Goal: Task Accomplishment & Management: Complete application form

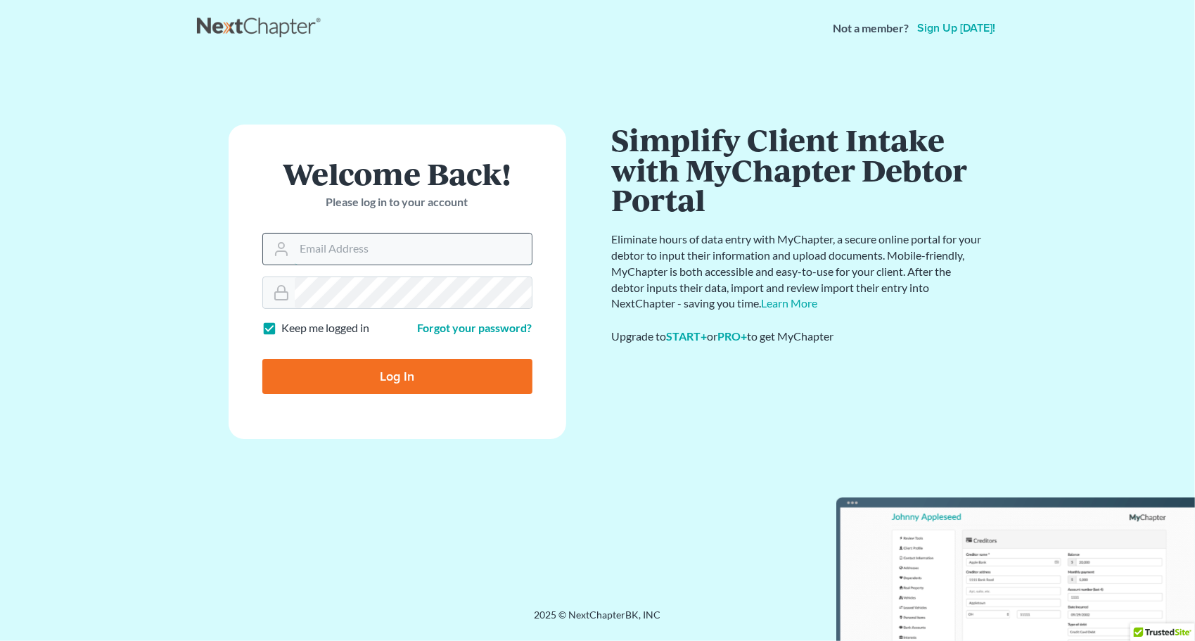
type input "[PERSON_NAME][EMAIL_ADDRESS][DOMAIN_NAME]"
type input "Thinking..."
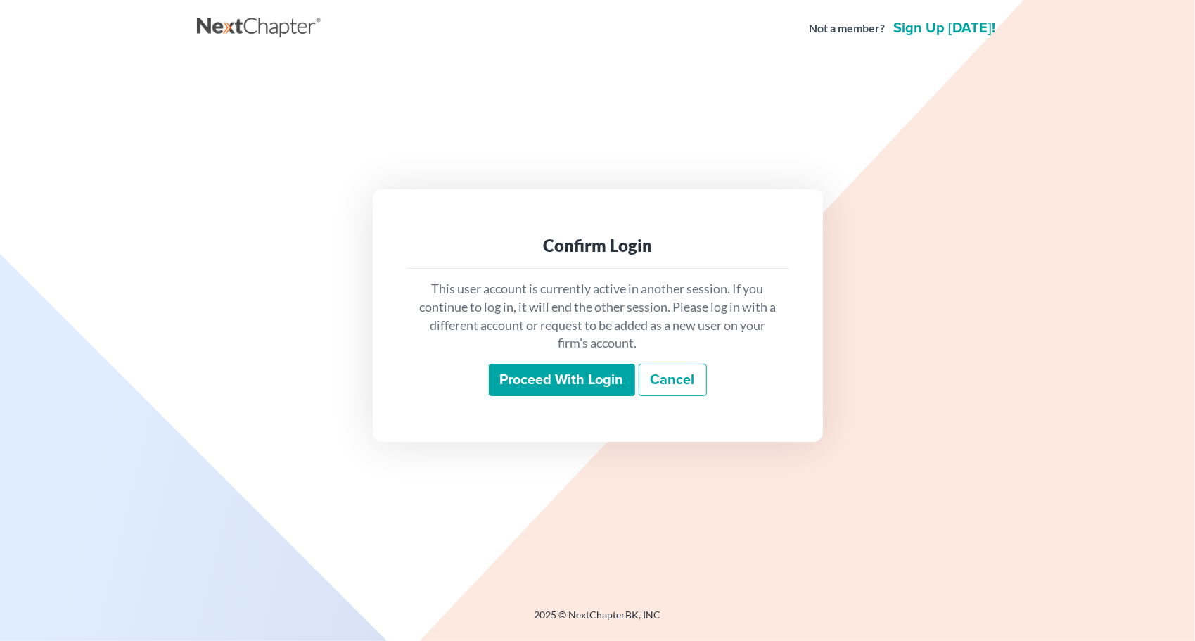
click at [540, 395] on input "Proceed with login" at bounding box center [562, 380] width 146 height 32
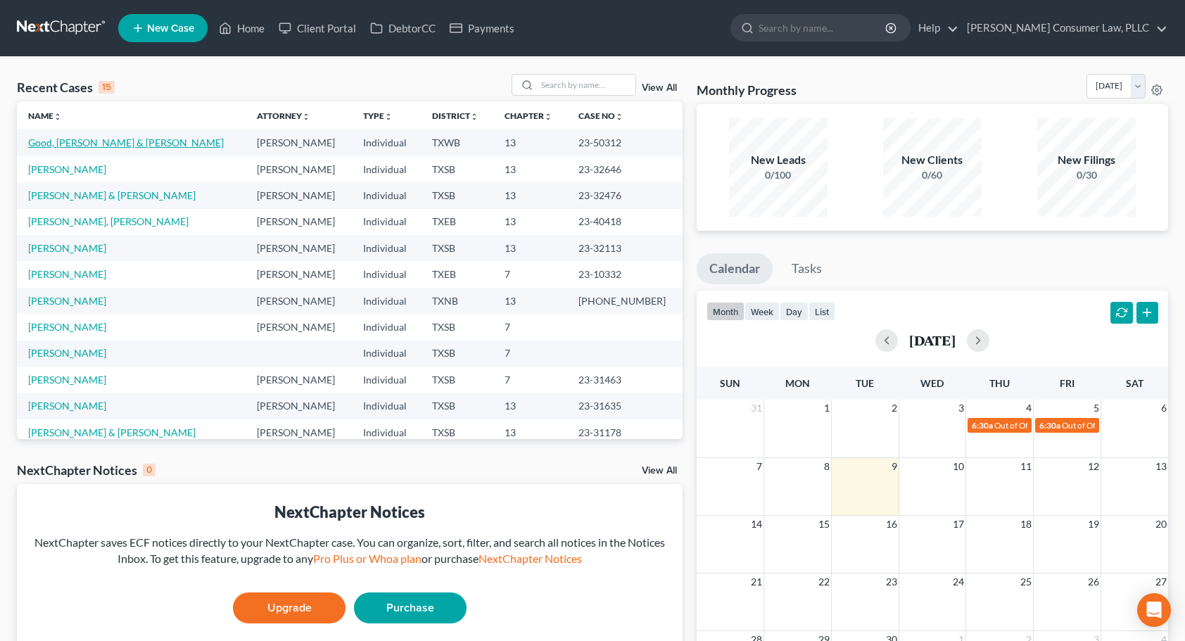
click at [83, 147] on link "Good, [PERSON_NAME] & [PERSON_NAME]" at bounding box center [126, 142] width 196 height 12
select select "4"
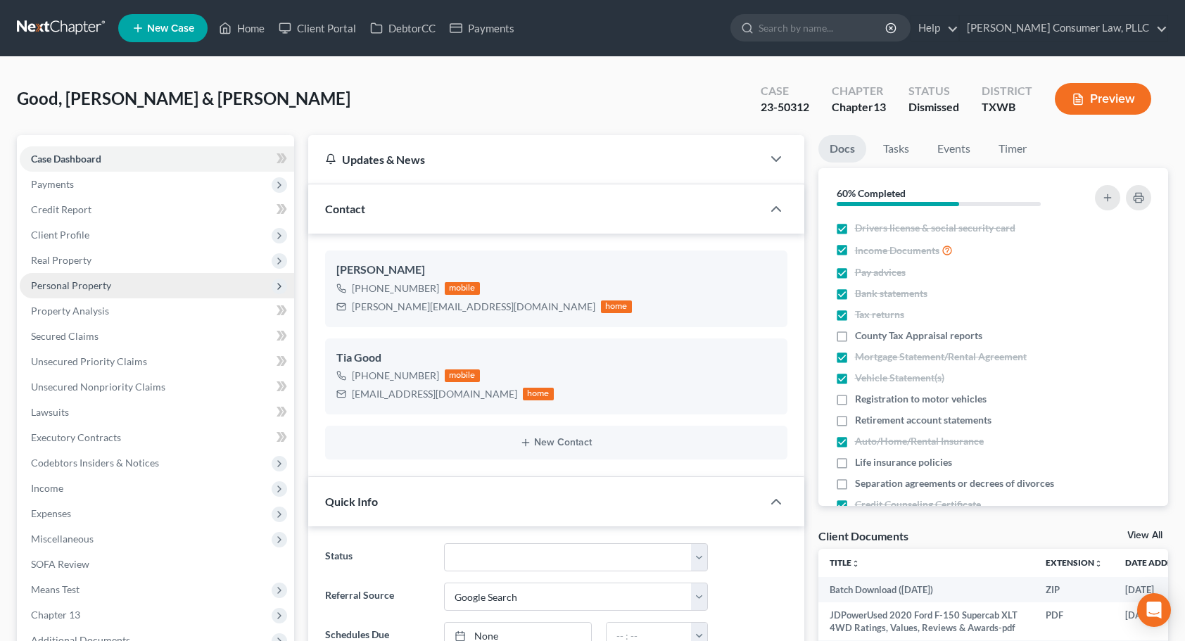
scroll to position [1528, 0]
click at [103, 286] on span "Personal Property" at bounding box center [71, 285] width 80 height 12
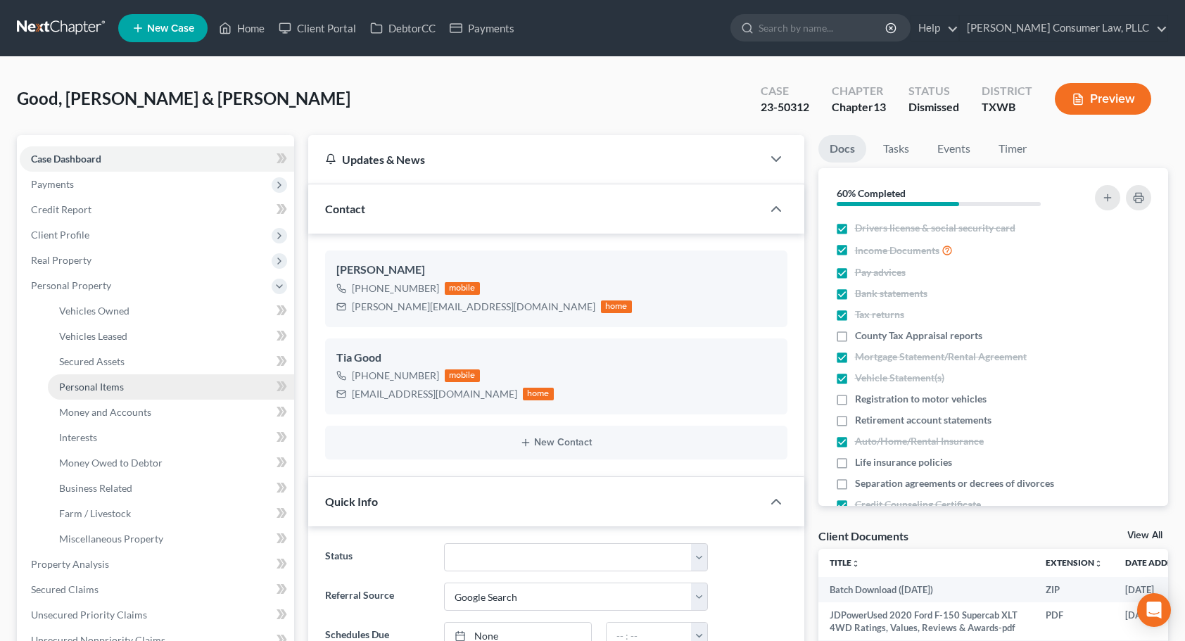
click at [168, 389] on link "Personal Items" at bounding box center [171, 386] width 246 height 25
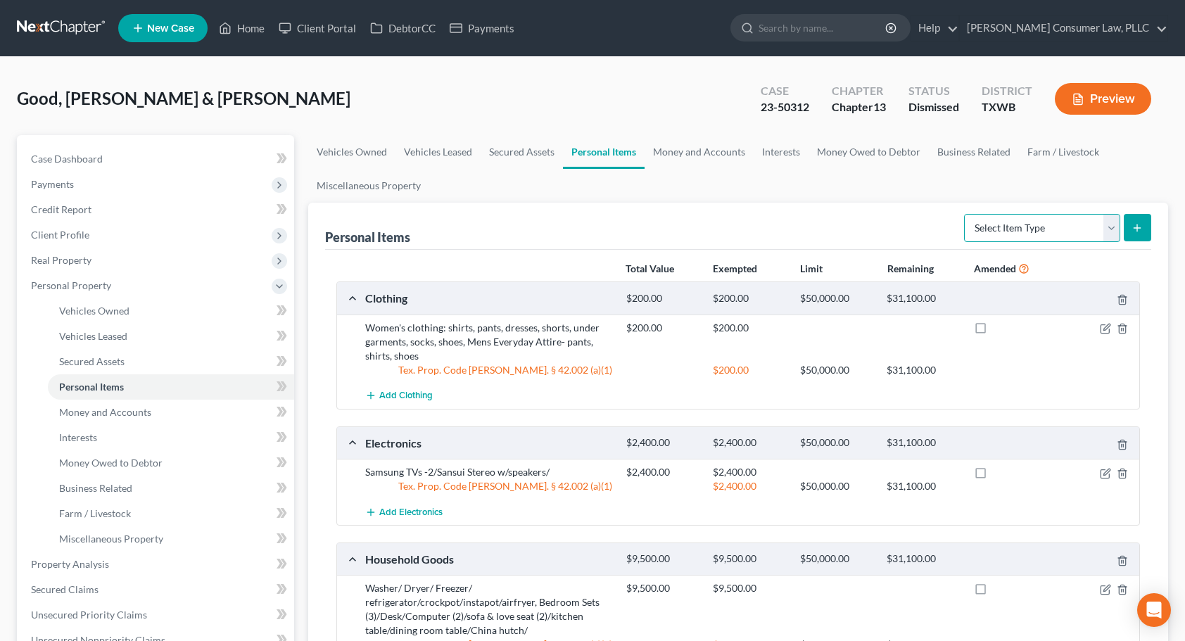
drag, startPoint x: 1116, startPoint y: 224, endPoint x: 1067, endPoint y: 241, distance: 51.4
click at [1116, 224] on select "Select Item Type Clothing Collectibles Of Value Electronics Firearms Household …" at bounding box center [1042, 228] width 156 height 28
click at [966, 214] on select "Select Item Type Clothing Collectibles Of Value Electronics Firearms Household …" at bounding box center [1042, 228] width 156 height 28
click at [1110, 221] on select "Select Item Type Clothing Collectibles Of Value Electronics Firearms Household …" at bounding box center [1042, 228] width 156 height 28
select select "clothing"
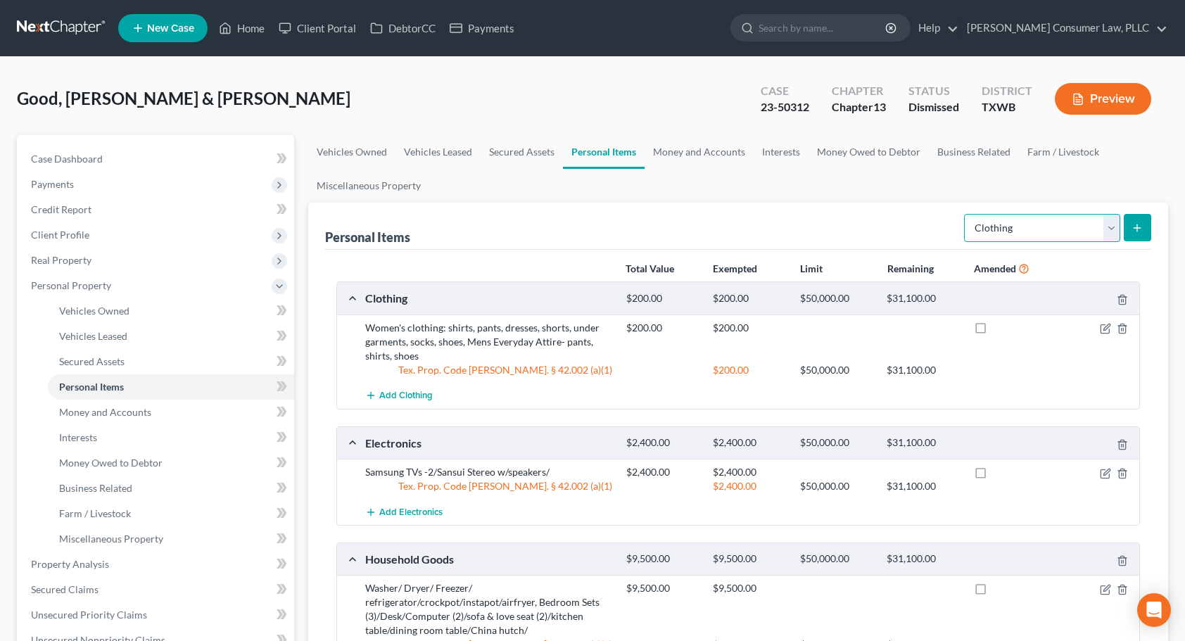
click at [966, 214] on select "Select Item Type Clothing Collectibles Of Value Electronics Firearms Household …" at bounding box center [1042, 228] width 156 height 28
click at [1134, 222] on icon "submit" at bounding box center [1136, 227] width 11 height 11
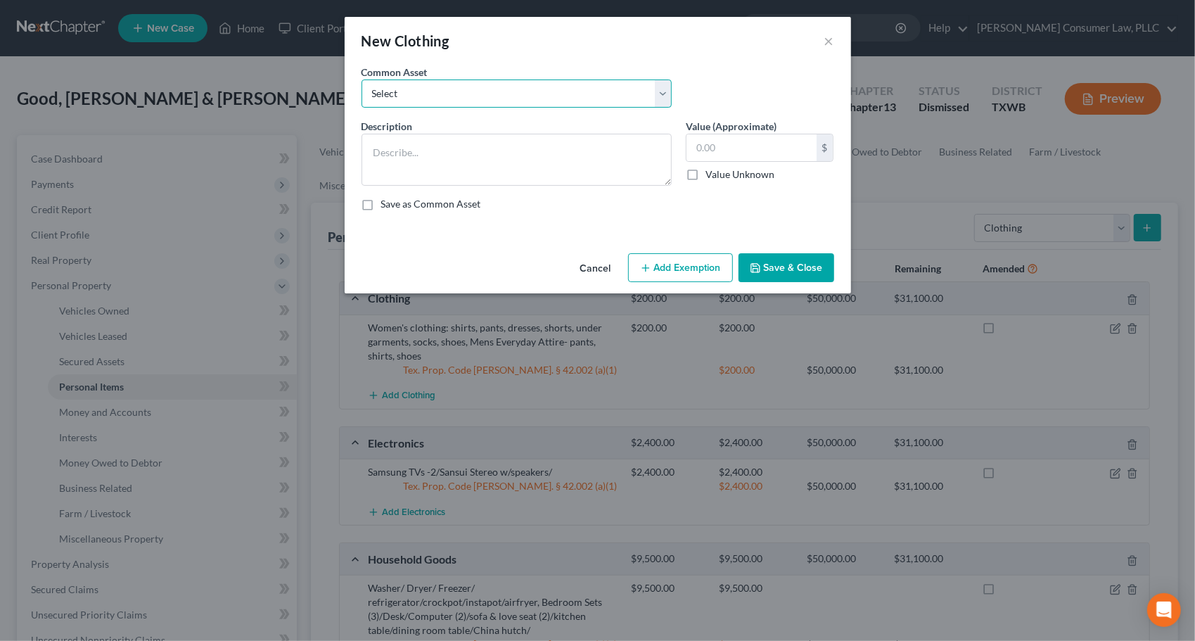
drag, startPoint x: 660, startPoint y: 94, endPoint x: 642, endPoint y: 104, distance: 20.8
click at [660, 94] on select "Select Women's clothing: shirts, pants, dresses, skirts, shorts, under garments…" at bounding box center [517, 93] width 310 height 28
select select "4"
click at [362, 79] on select "Select Women's clothing: shirts, pants, dresses, skirts, shorts, under garments…" at bounding box center [517, 93] width 310 height 28
type textarea "Mens Everyday Attire- pants, shirts, shoes"
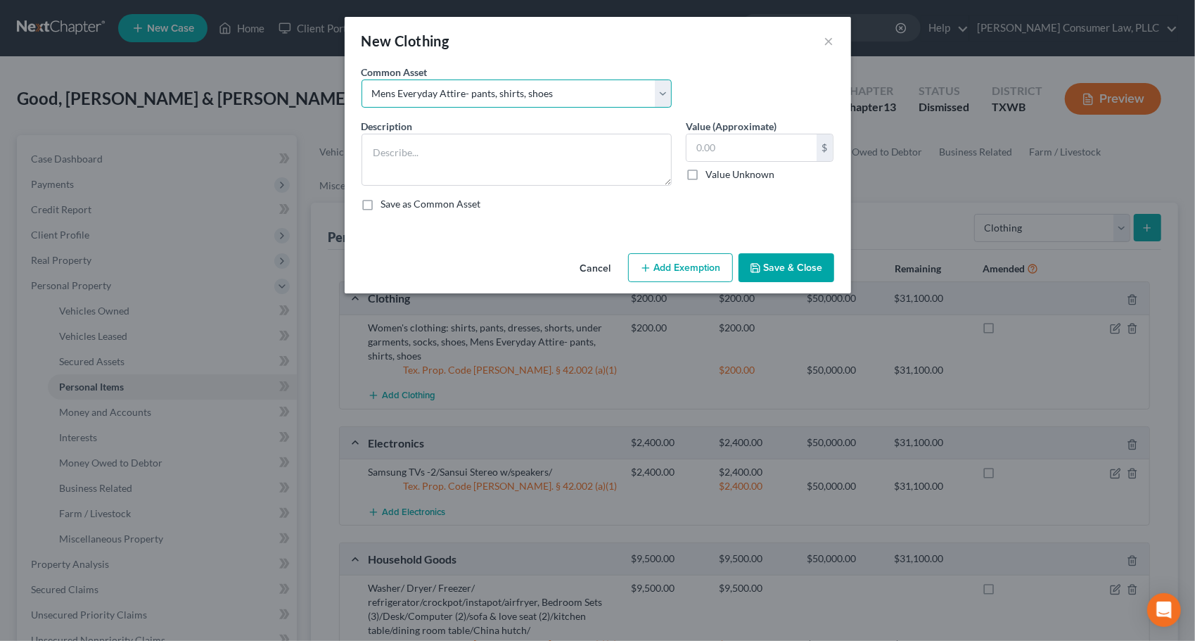
type input "500.00"
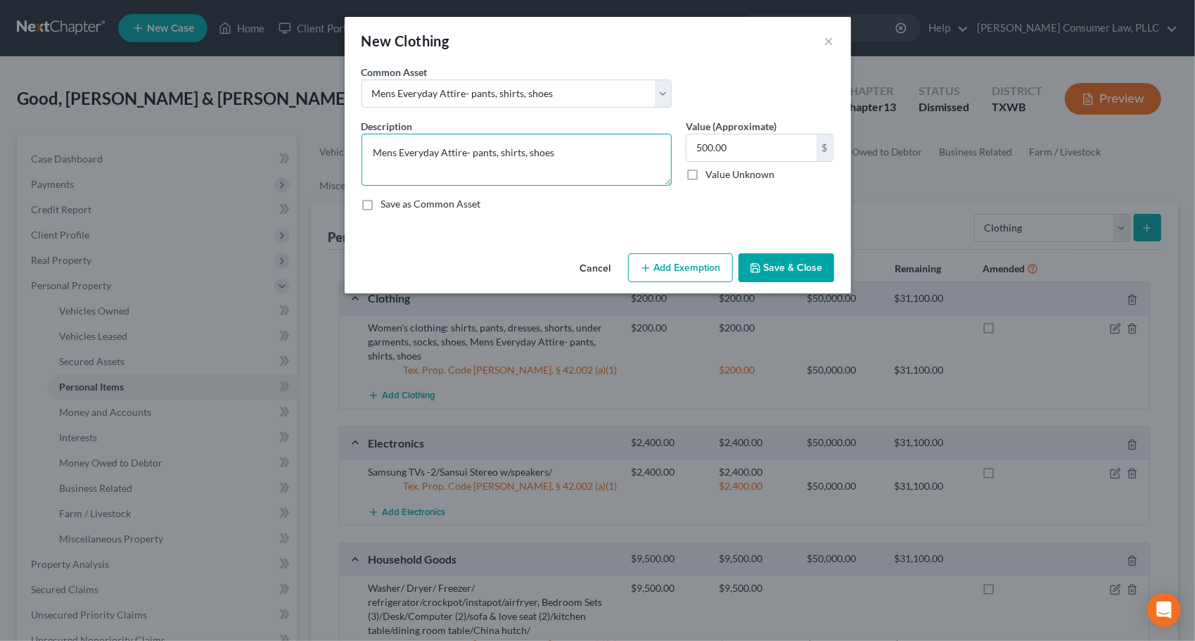
drag, startPoint x: 585, startPoint y: 159, endPoint x: 445, endPoint y: 165, distance: 140.1
click at [333, 158] on div "New Clothing × An exemption set must first be selected from the Filing Informat…" at bounding box center [597, 320] width 1195 height 641
click at [594, 275] on button "Cancel" at bounding box center [595, 269] width 53 height 28
